Goal: Use online tool/utility: Utilize a website feature to perform a specific function

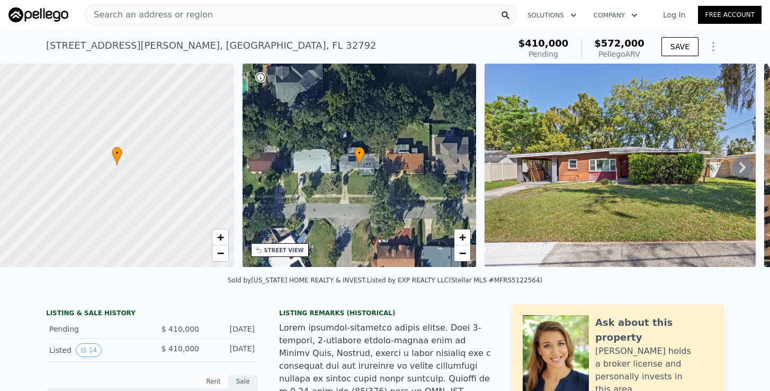
scroll to position [-1, 0]
type input "$ 572,000"
type input "$ 0"
type input "$ 100,008"
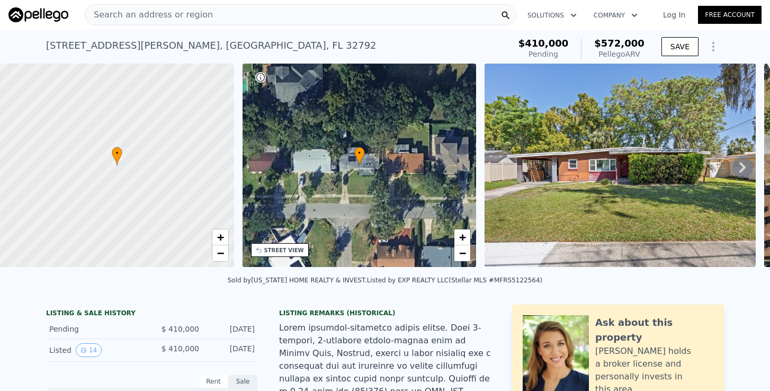
click at [178, 16] on span "Search an address or region" at bounding box center [149, 14] width 128 height 13
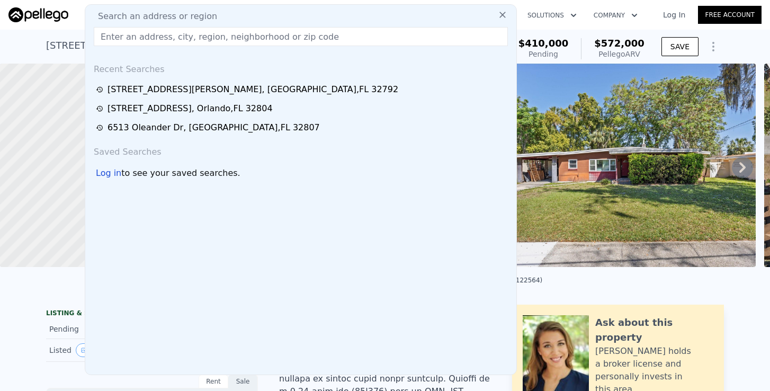
click at [174, 36] on input "text" at bounding box center [301, 36] width 414 height 19
paste input "1730 [PERSON_NAME] Dr [PERSON_NAME] FL 32837"
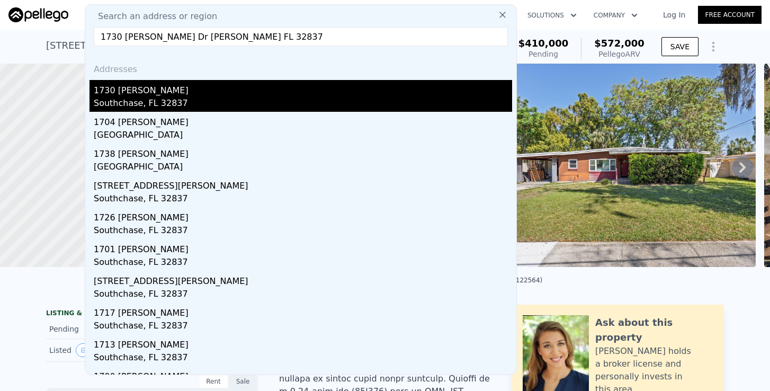
type input "1730 [PERSON_NAME] Dr [PERSON_NAME] FL 32837"
click at [151, 93] on div "1730 [PERSON_NAME]" at bounding box center [303, 88] width 418 height 17
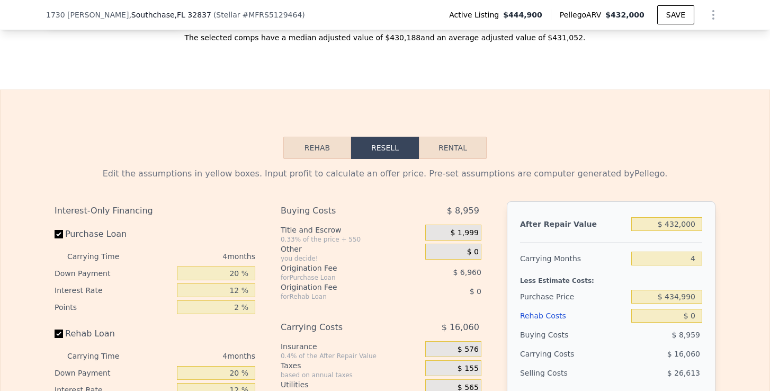
scroll to position [1545, 0]
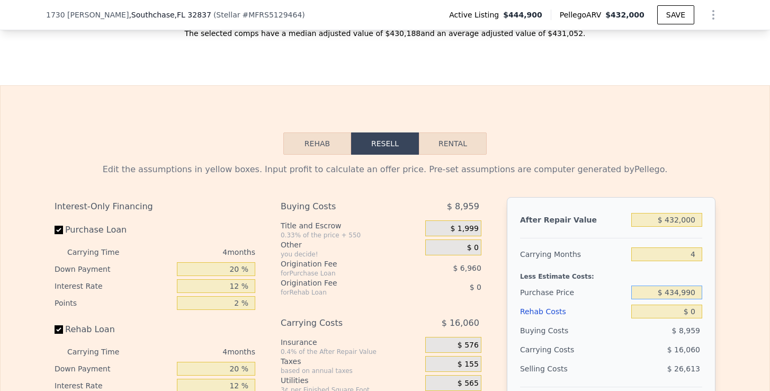
click at [667, 285] on input "$ 434,990" at bounding box center [666, 292] width 71 height 14
drag, startPoint x: 699, startPoint y: 265, endPoint x: 664, endPoint y: 268, distance: 35.0
click at [664, 285] on input "$ 434,990" at bounding box center [666, 292] width 71 height 14
type input "$ 8"
type input "$ 380,000"
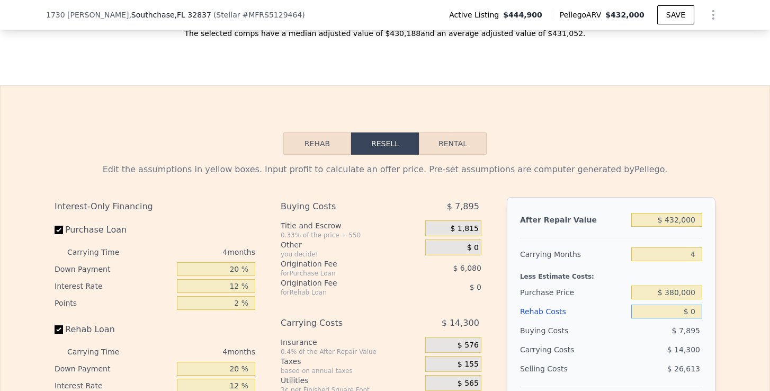
click at [691, 304] on input "$ 0" at bounding box center [666, 311] width 71 height 14
type input "$ 3,192"
type input "$ 30"
type input "$ 3,162"
type input "$ 3,000"
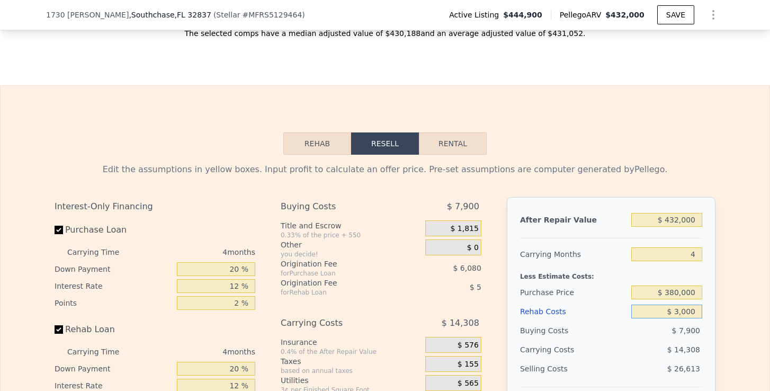
type input "$ 48"
type input "$ 30,000"
type input "-$ 28,248"
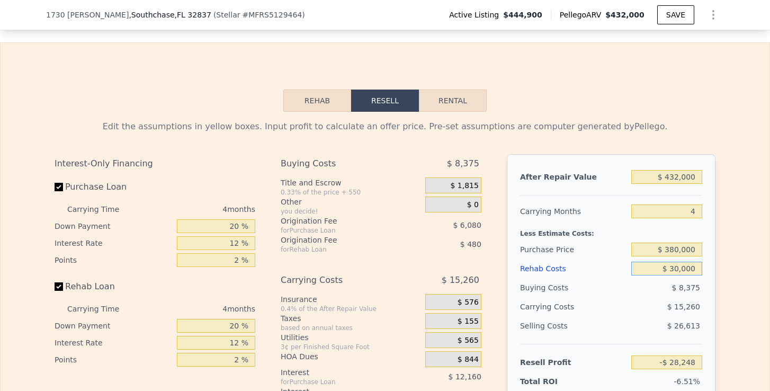
scroll to position [1589, 0]
click at [701, 277] on div "$ 8,375" at bounding box center [666, 286] width 71 height 19
click at [679, 242] on input "$ 380,000" at bounding box center [666, 249] width 71 height 14
type input "$ 350,000"
type input "$ 3,291"
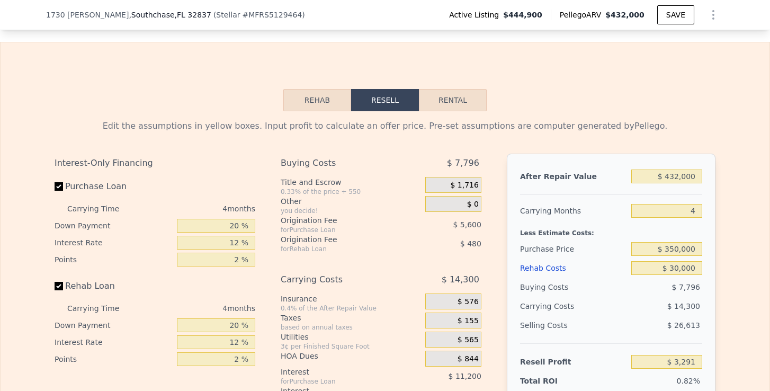
click at [683, 283] on span "$ 7,796" at bounding box center [686, 287] width 28 height 8
click at [677, 242] on input "$ 350,000" at bounding box center [666, 249] width 71 height 14
click at [676, 242] on input "$ 350,000" at bounding box center [666, 249] width 71 height 14
type input "$ 320,000"
type input "$ 34,831"
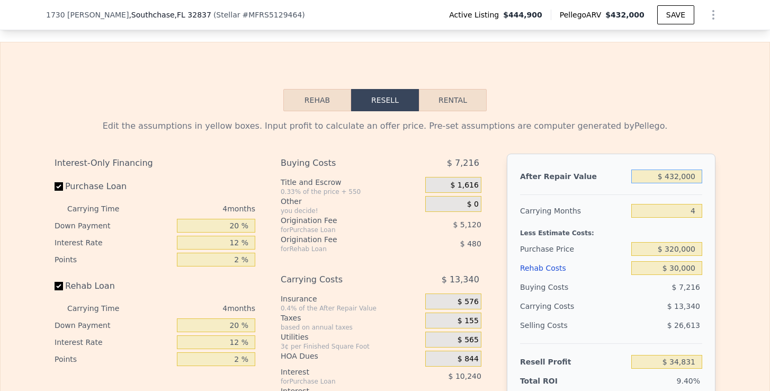
drag, startPoint x: 697, startPoint y: 152, endPoint x: 615, endPoint y: 153, distance: 81.5
click at [616, 167] on div "After Repair Value $ 432,000" at bounding box center [611, 176] width 182 height 19
type input "$ 4"
type input "-$ 370,526"
type input "$ 440"
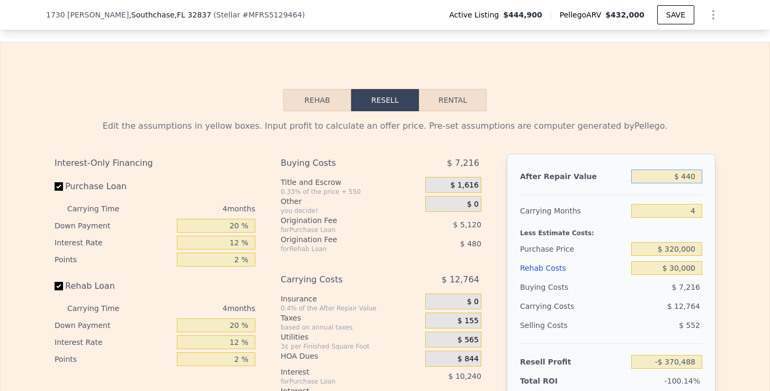
type input "-$ 370,117"
type input "$ 4,400"
type input "-$ 366,402"
type input "$ 440,000"
type input "$ 42,338"
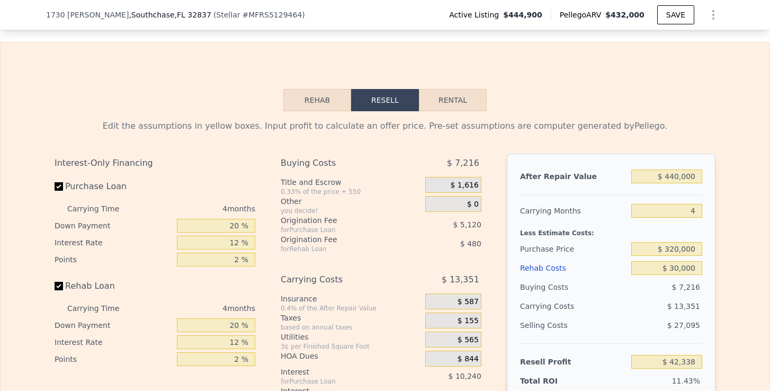
click at [679, 220] on div "Less Estimate Costs:" at bounding box center [611, 229] width 182 height 19
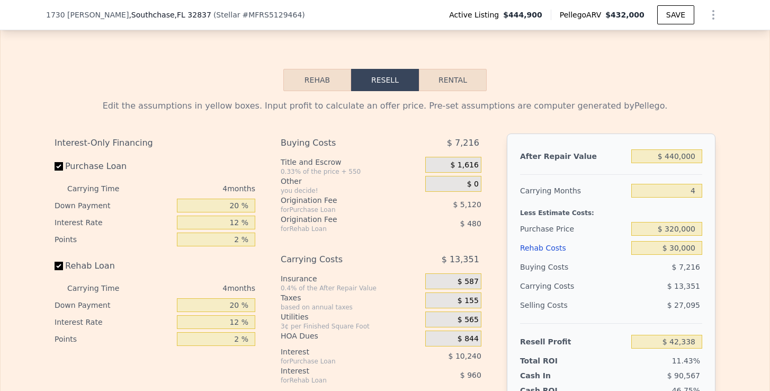
scroll to position [1609, 0]
click at [670, 221] on input "$ 320,000" at bounding box center [666, 228] width 71 height 14
click at [677, 221] on input "$ 320,000" at bounding box center [666, 228] width 71 height 14
type input "$ 350,000"
type input "$ 10,798"
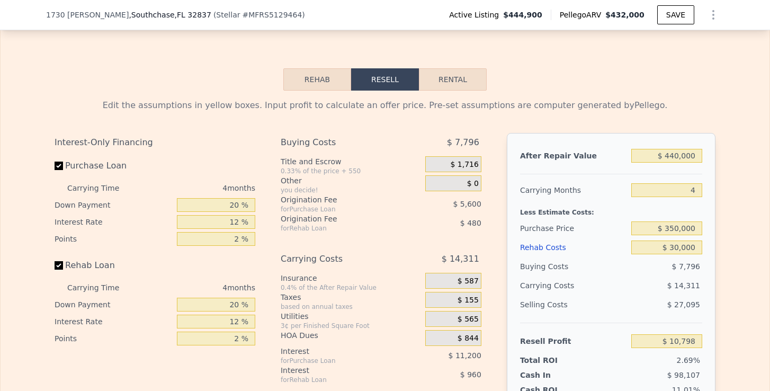
click at [712, 254] on div "After Repair Value $ 440,000 Carrying Months 4 Less Estimate Costs: Purchase Pr…" at bounding box center [611, 280] width 209 height 294
click at [676, 219] on div "$ 350,000" at bounding box center [666, 228] width 71 height 19
click at [673, 221] on input "$ 350,000" at bounding box center [666, 228] width 71 height 14
type input "$ 320,000"
type input "$ 42,338"
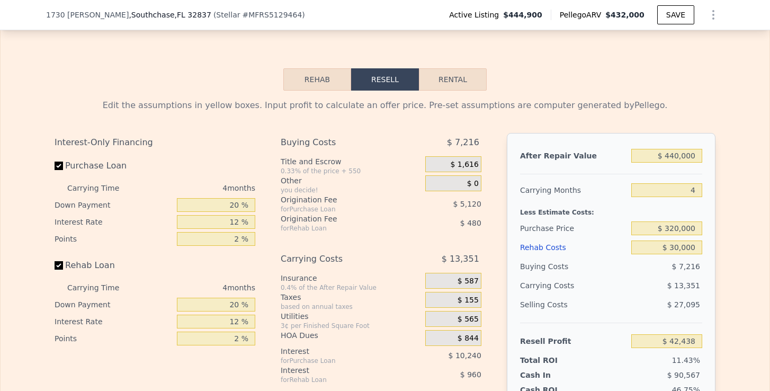
click at [709, 221] on div "After Repair Value $ 440,000 Carrying Months 4 Less Estimate Costs: Purchase Pr…" at bounding box center [611, 280] width 209 height 294
click at [618, 181] on div "Carrying Months" at bounding box center [573, 190] width 107 height 19
